Goal: Task Accomplishment & Management: Manage account settings

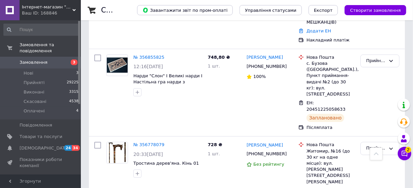
scroll to position [785, 0]
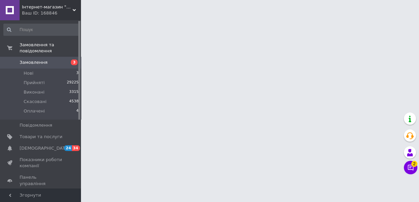
click at [54, 59] on span "Замовлення" at bounding box center [41, 62] width 43 height 6
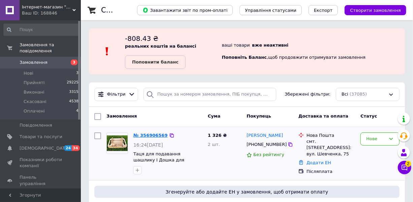
click at [161, 132] on link "№ 356906569" at bounding box center [150, 134] width 34 height 5
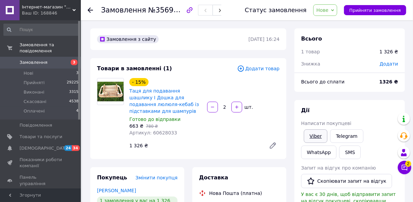
click at [323, 138] on div "[PERSON_NAME] покупцеві Viber Telegram WhatsApp SMS Запит на відгук про компані…" at bounding box center [349, 195] width 97 height 177
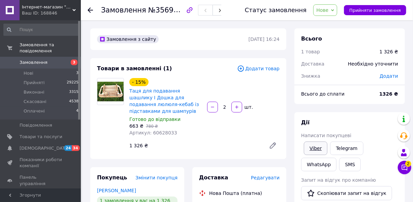
click at [317, 144] on link "Viber" at bounding box center [316, 147] width 24 height 13
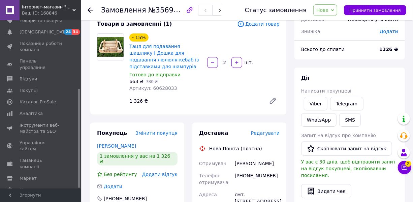
scroll to position [92, 0]
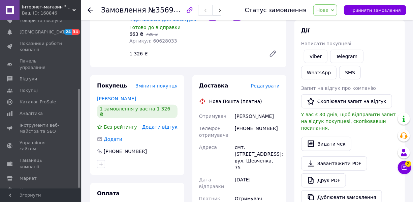
click at [334, 10] on icon at bounding box center [332, 10] width 3 height 3
click at [336, 20] on li "Прийнято" at bounding box center [329, 24] width 31 height 10
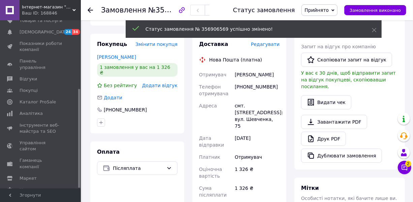
scroll to position [122, 0]
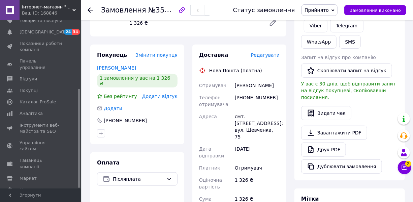
drag, startPoint x: 249, startPoint y: 130, endPoint x: 232, endPoint y: 89, distance: 43.7
click at [232, 89] on div "Отримувач [PERSON_NAME] Телефон отримувача [PHONE_NUMBER] [GEOGRAPHIC_DATA] смт…" at bounding box center [239, 167] width 83 height 177
copy div "Отримувач [PERSON_NAME] Телефон отримувача [PHONE_NUMBER] [GEOGRAPHIC_DATA] смт…"
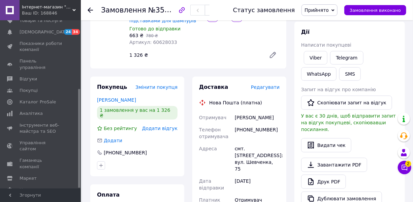
scroll to position [0, 0]
